Goal: Find specific page/section: Find specific page/section

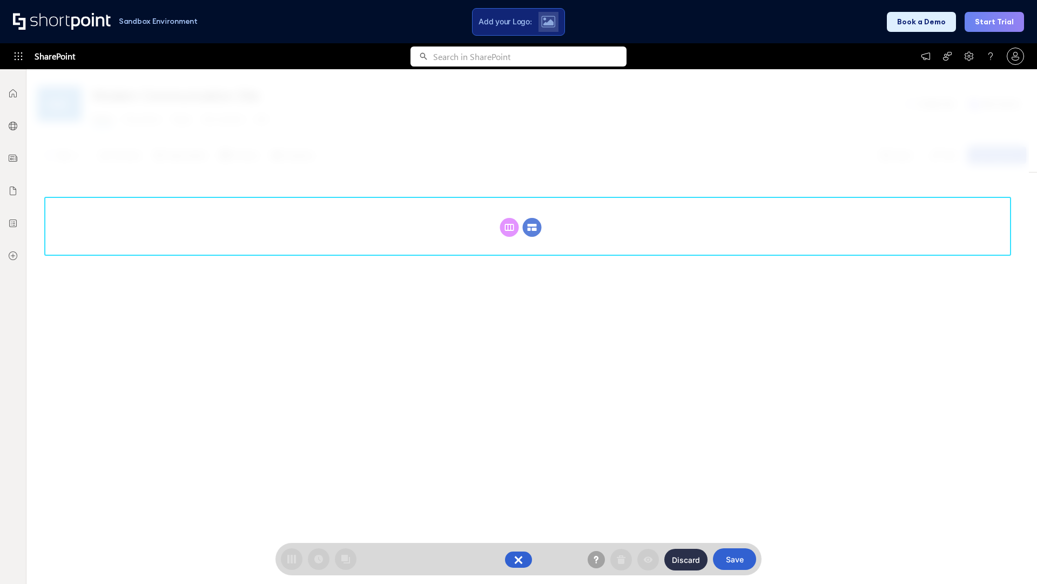
click at [532, 227] on circle at bounding box center [532, 227] width 19 height 19
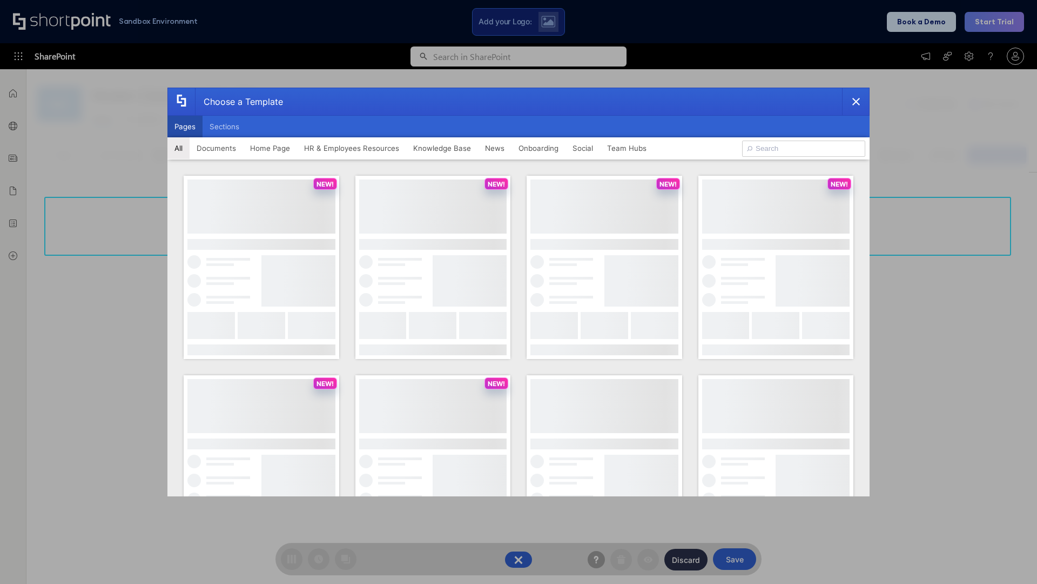
click at [185, 126] on button "Pages" at bounding box center [184, 127] width 35 height 22
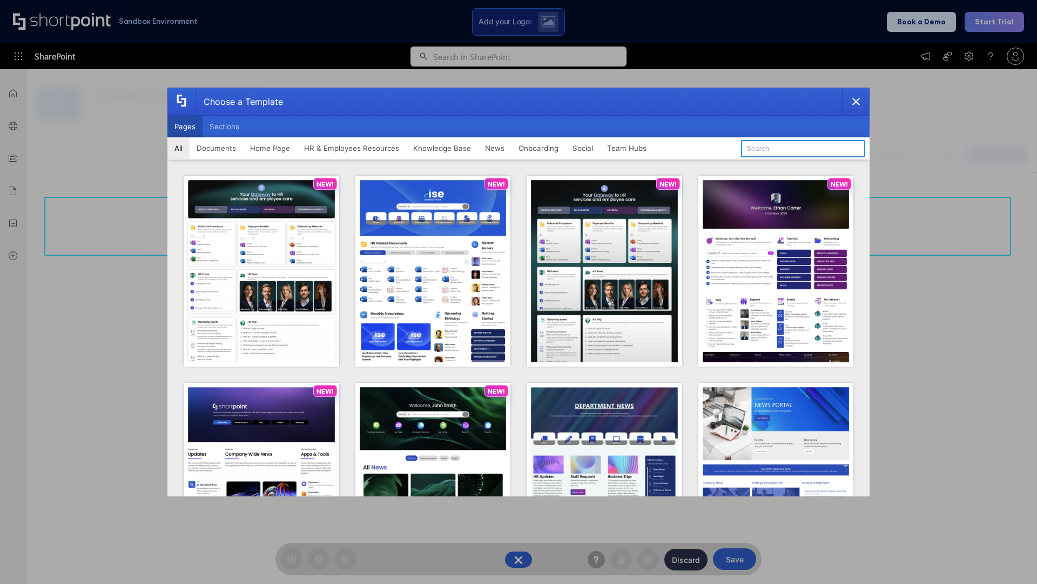
type input "HR 12"
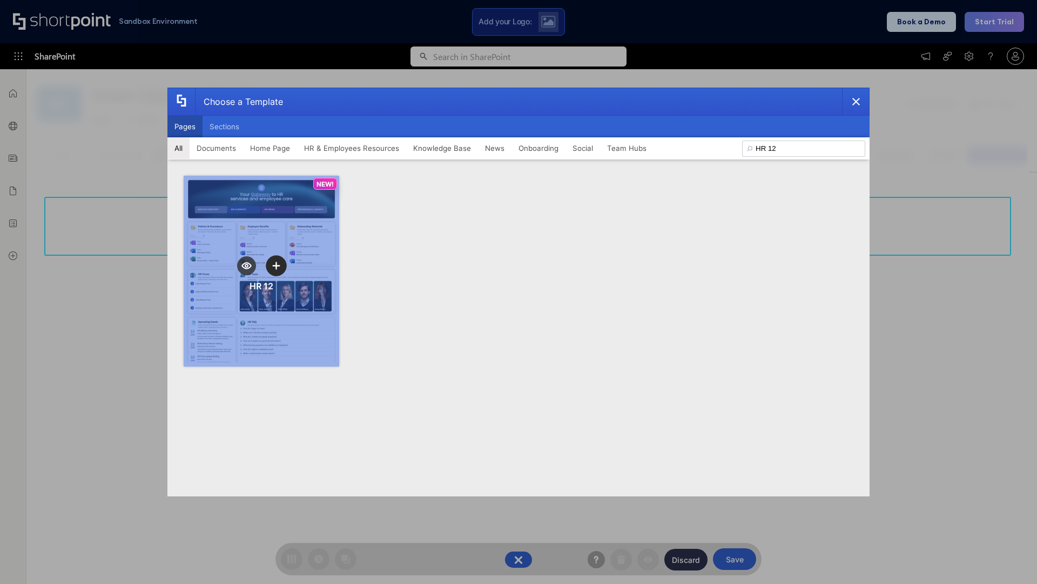
click at [276, 265] on icon "template selector" at bounding box center [276, 266] width 8 height 8
